Goal: Information Seeking & Learning: Learn about a topic

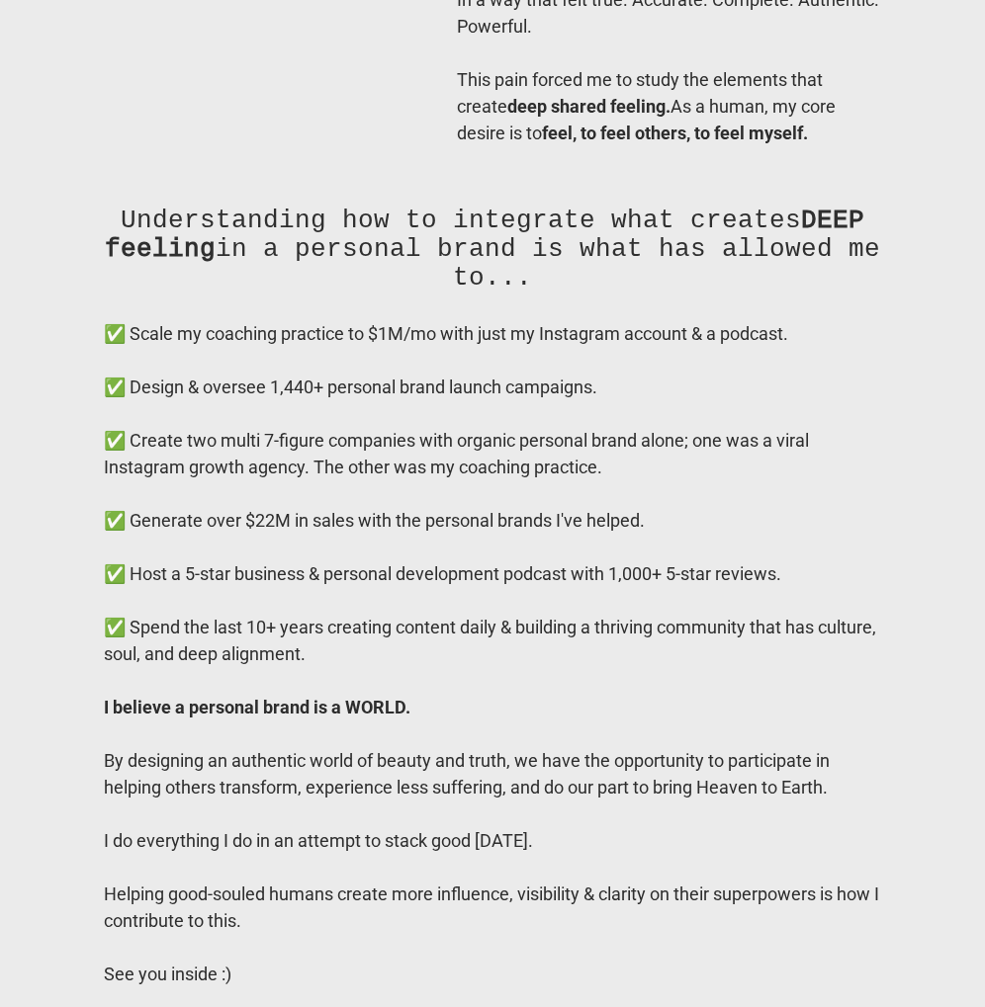
scroll to position [17113, 0]
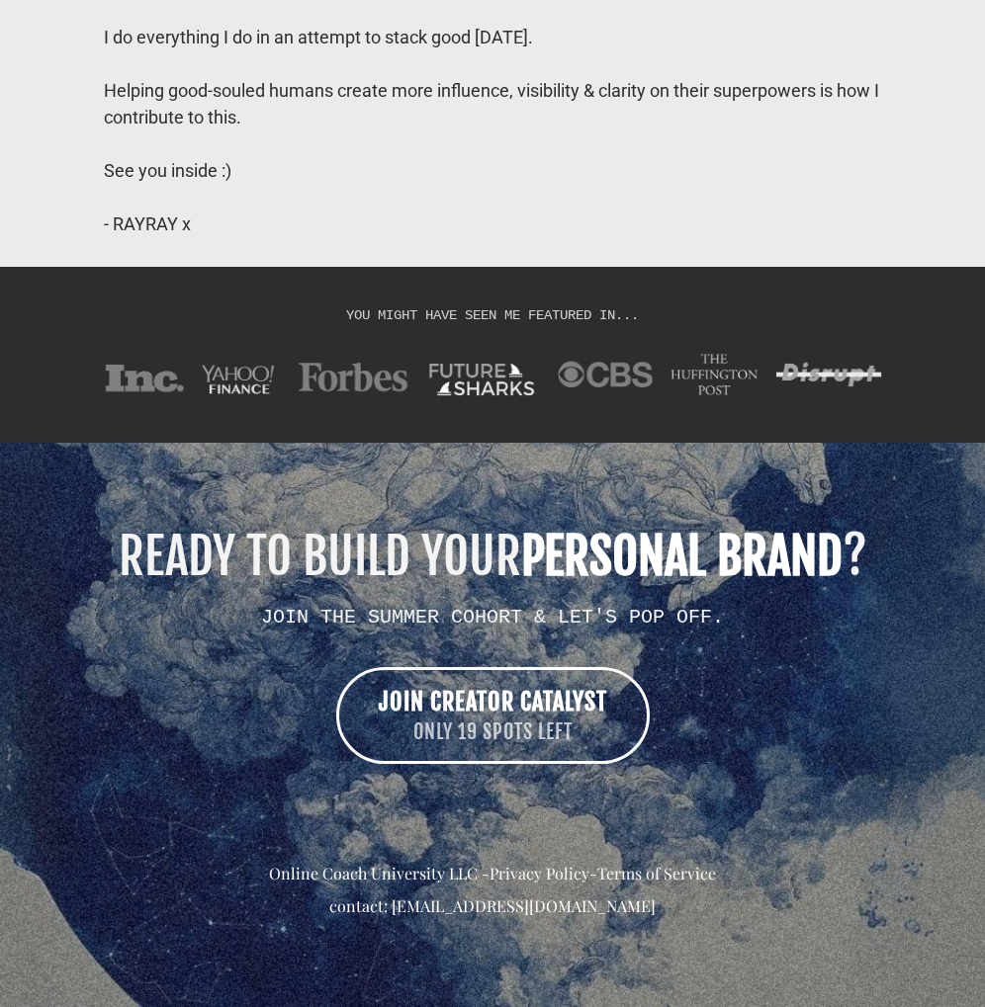
click at [586, 590] on div "READY TO BUILD YOUR PERSONAL BRAND ? JOIN THE SUMMER COHORT & LET'S POP OFF. JO…" at bounding box center [492, 726] width 935 height 388
copy div "LOREM! 🎉 IPSUM DOLOR SITAMETCO 7, 0412 - ADIP 65 ELITS DOEIUSMOD TEMPOR INCIDID…"
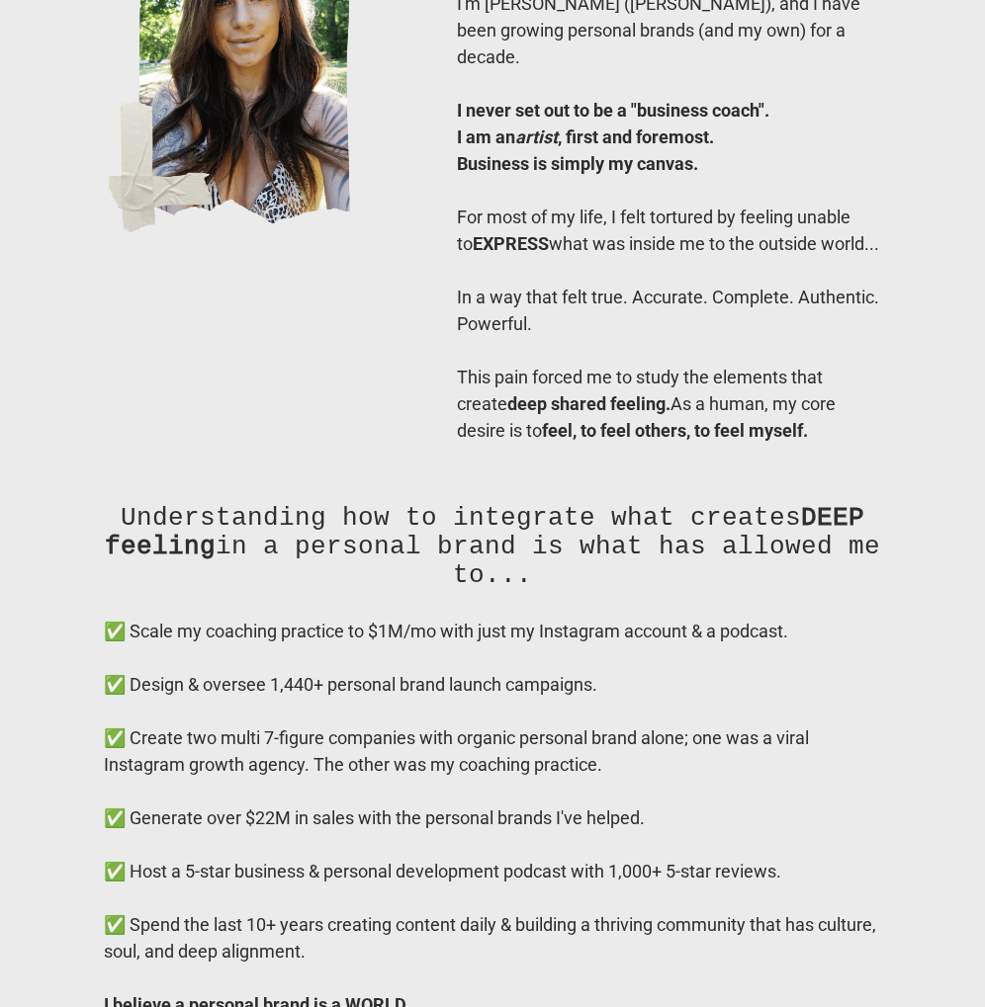
scroll to position [15941, 0]
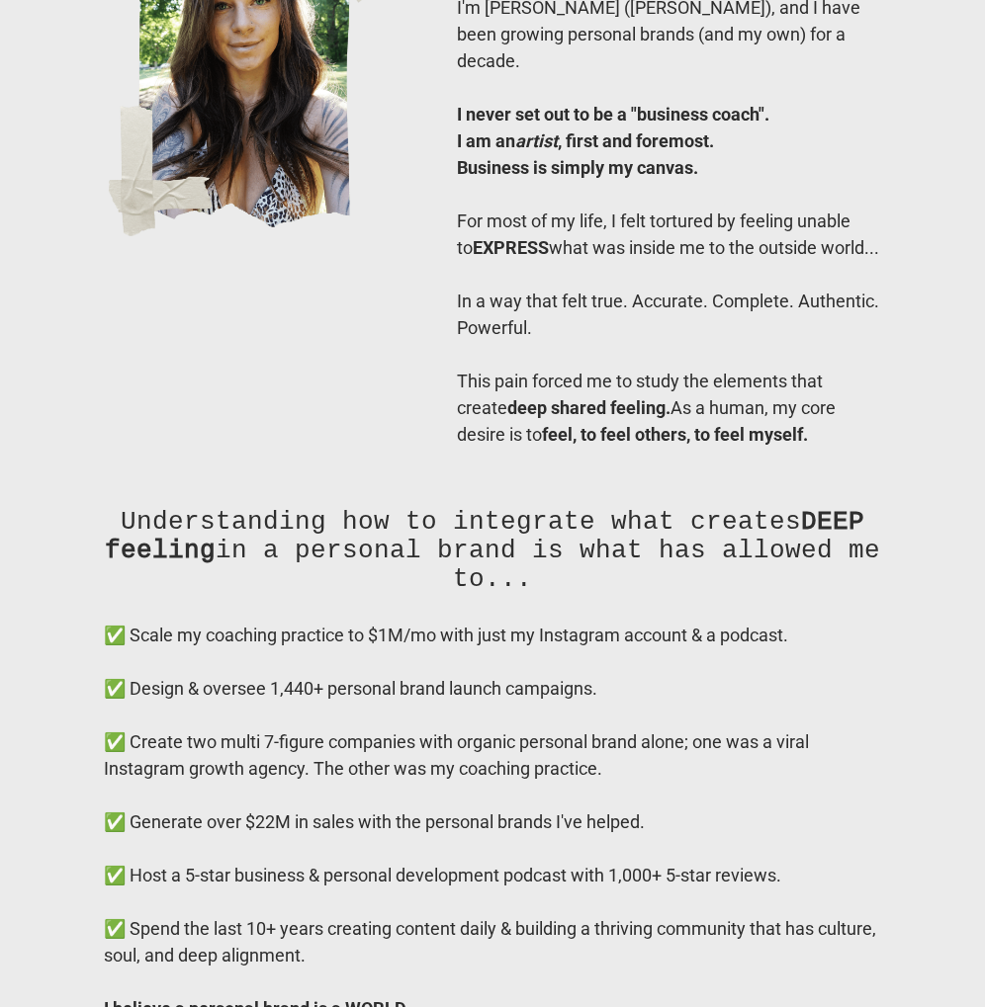
click at [272, 468] on div "You’ve scrolled allllll the way to the bottom of this page, which means… you’re…" at bounding box center [492, 154] width 866 height 627
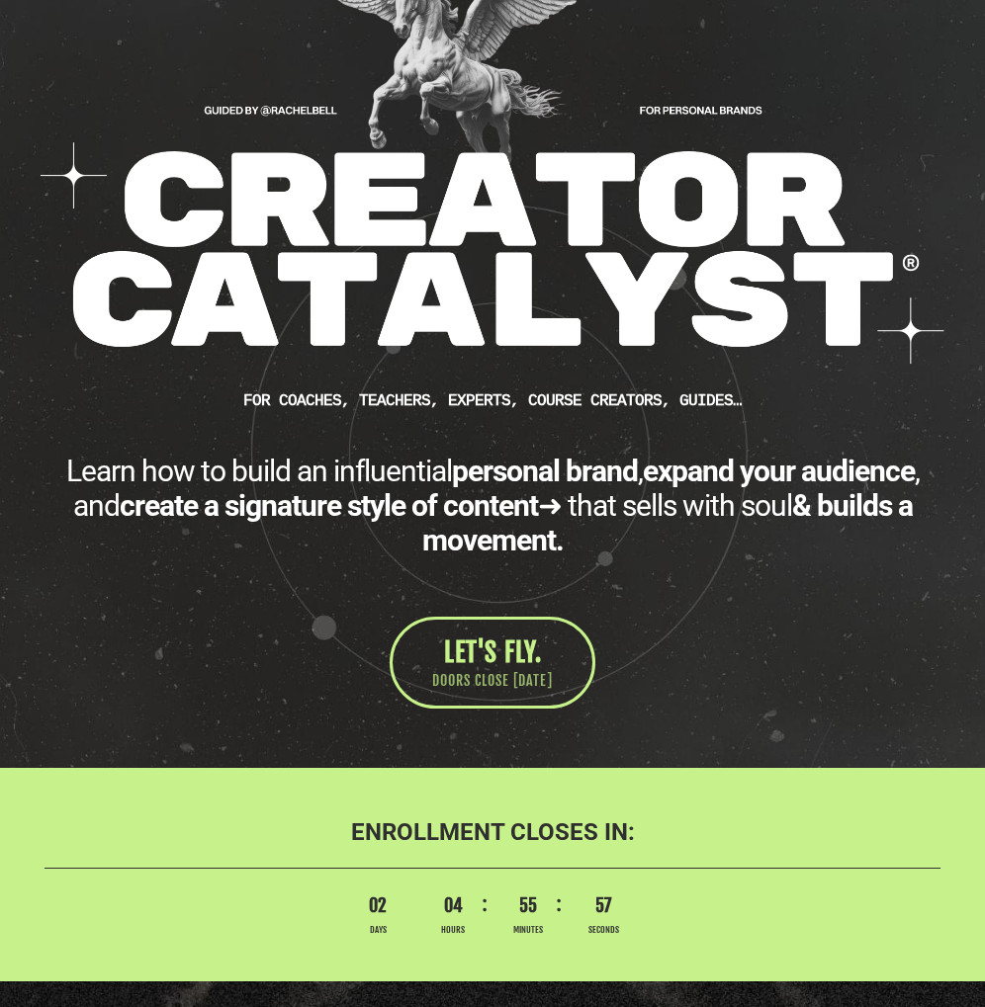
scroll to position [0, 0]
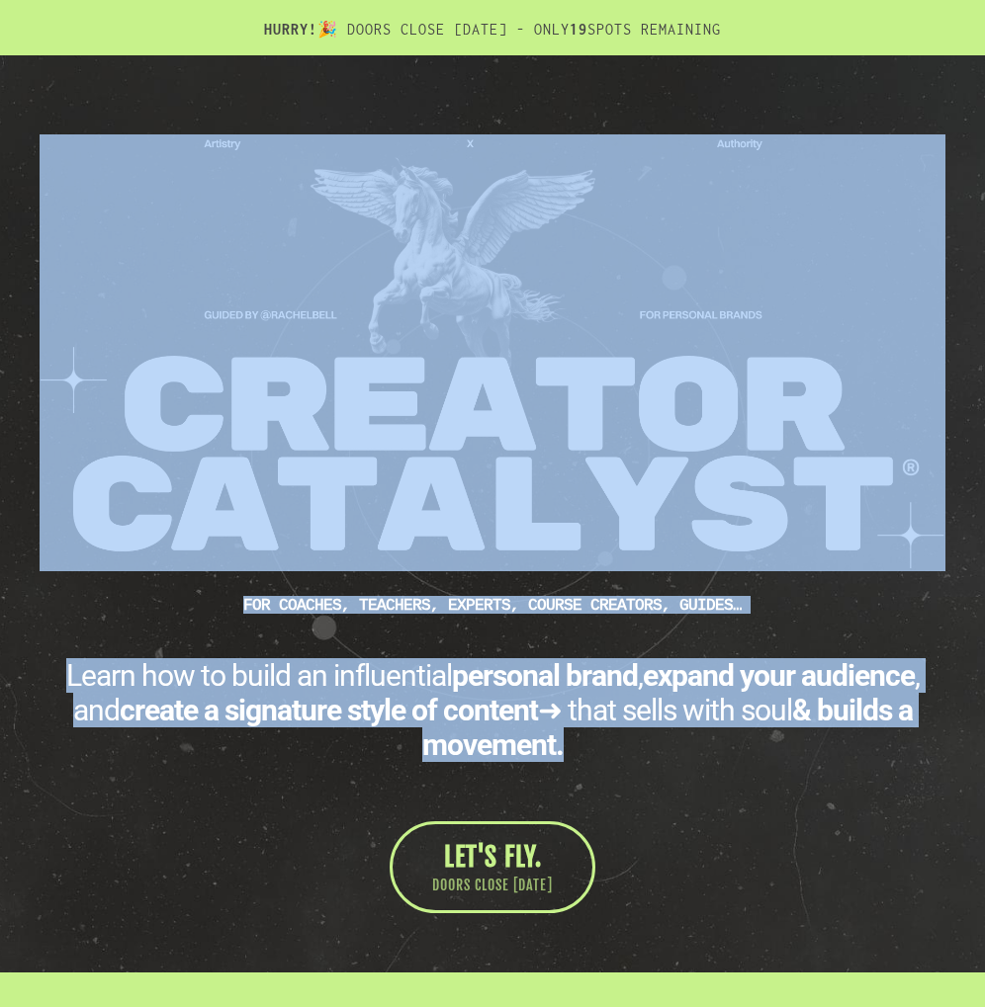
drag, startPoint x: 579, startPoint y: 753, endPoint x: 219, endPoint y: 240, distance: 626.7
click at [219, 239] on div "CUSTOM JAVASCRIPT / HTML FOR Coaches, teachers, experts, course creators, guide…" at bounding box center [492, 523] width 945 height 779
click at [218, 283] on img at bounding box center [493, 352] width 906 height 437
click at [248, 504] on img at bounding box center [493, 352] width 906 height 437
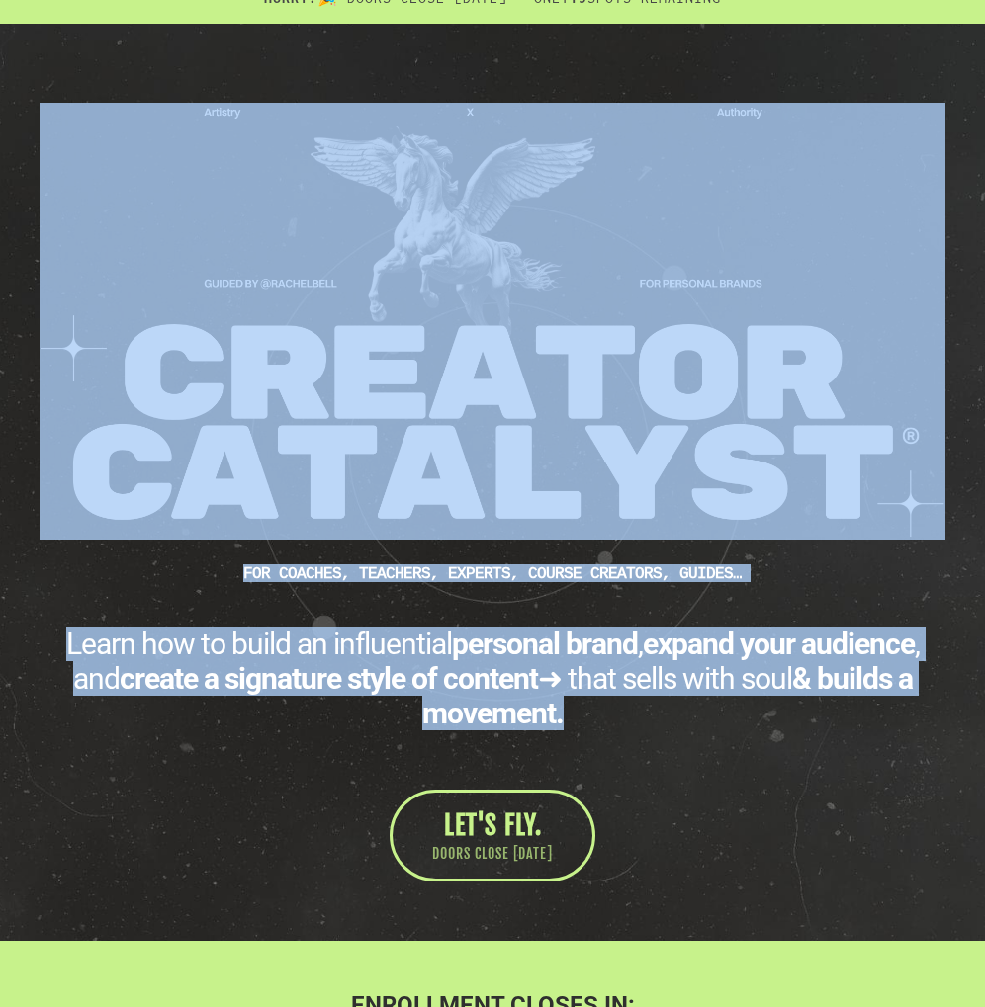
scroll to position [38, 0]
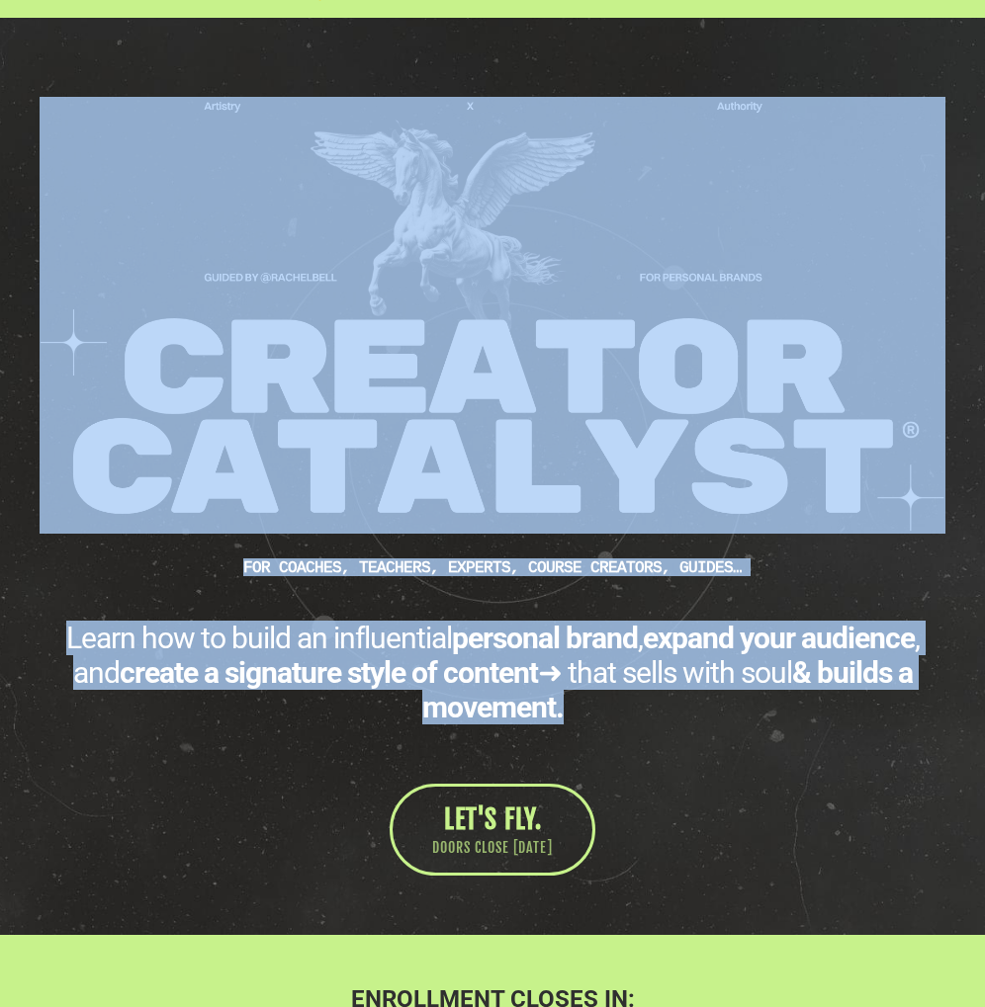
click at [237, 588] on div "CUSTOM JAVASCRIPT / HTML FOR Coaches, teachers, experts, course creators, guide…" at bounding box center [492, 486] width 945 height 779
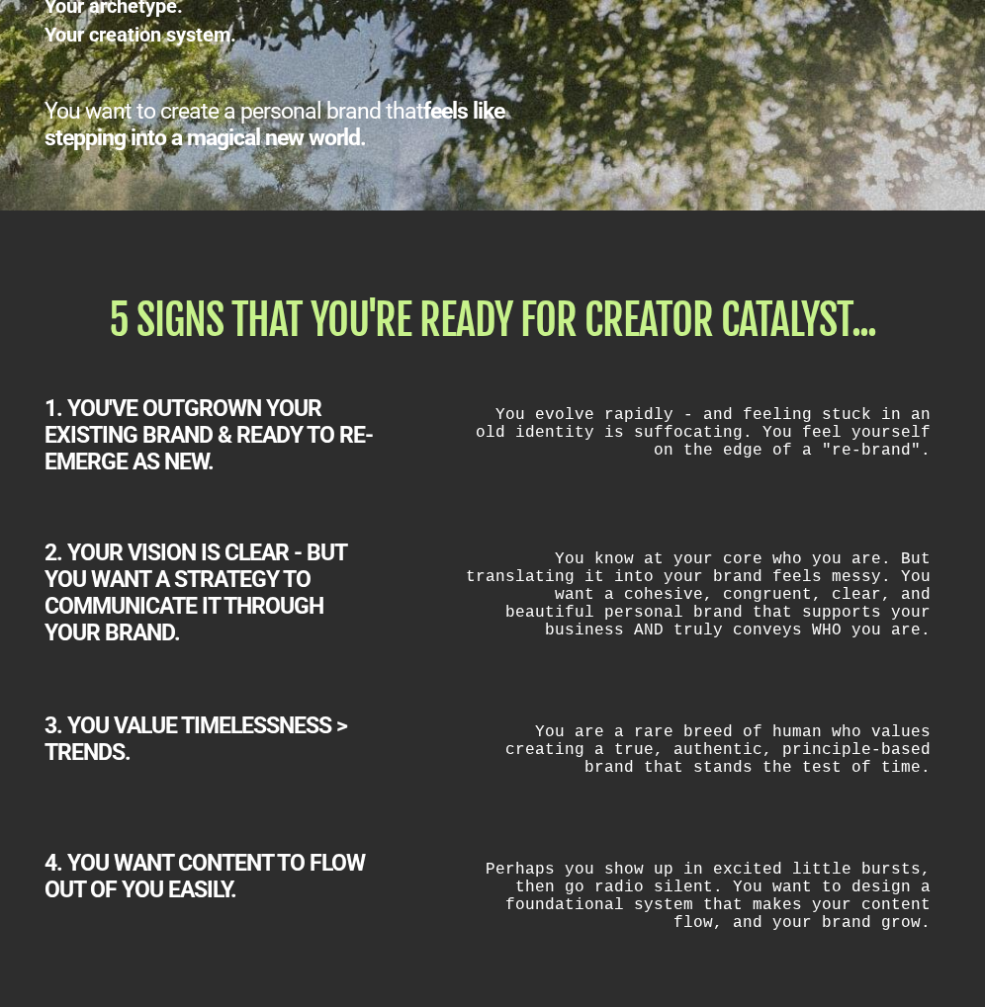
scroll to position [3262, 0]
